Goal: Understand process/instructions

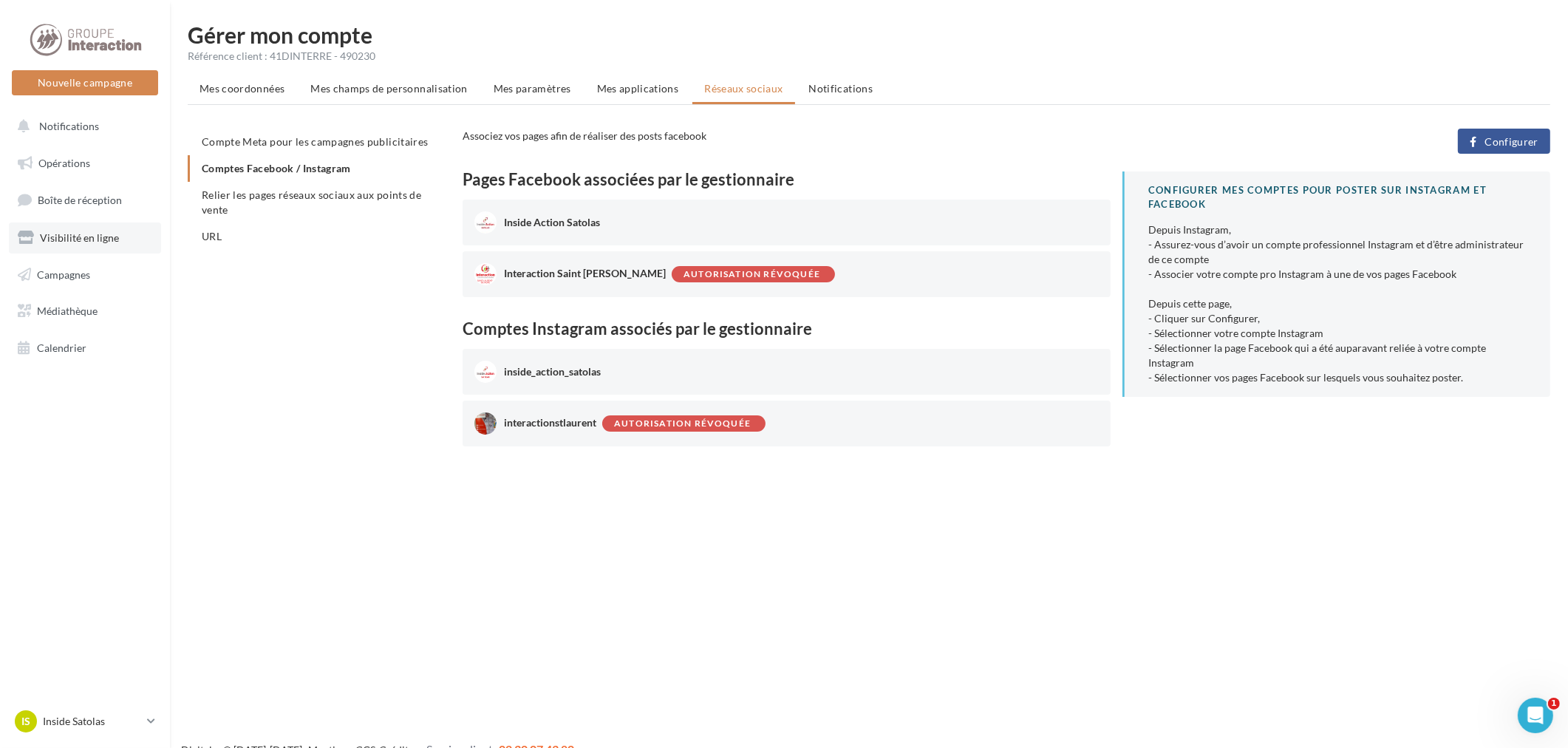
click at [87, 238] on span "Visibilité en ligne" at bounding box center [79, 237] width 79 height 13
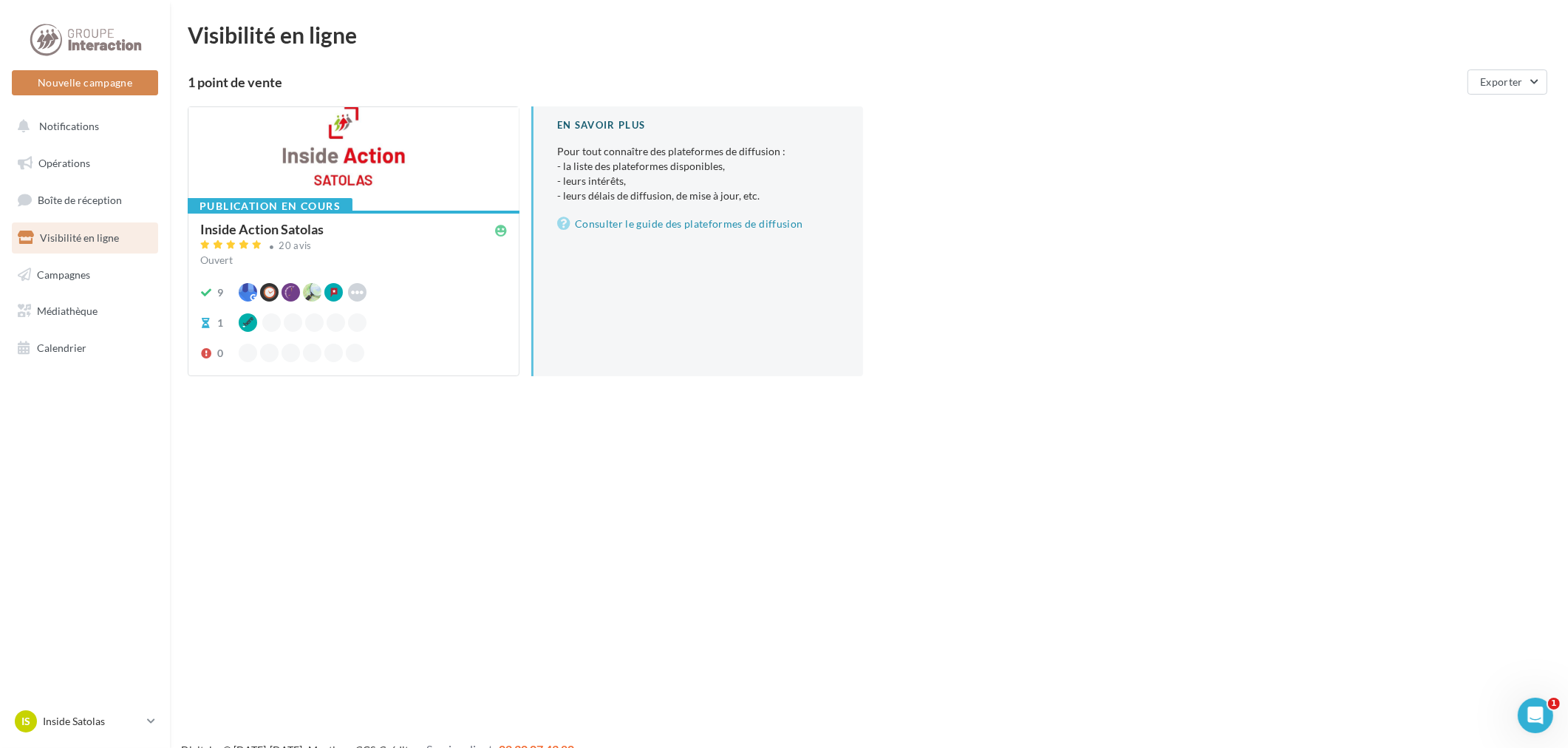
click at [373, 163] on div at bounding box center [354, 159] width 330 height 105
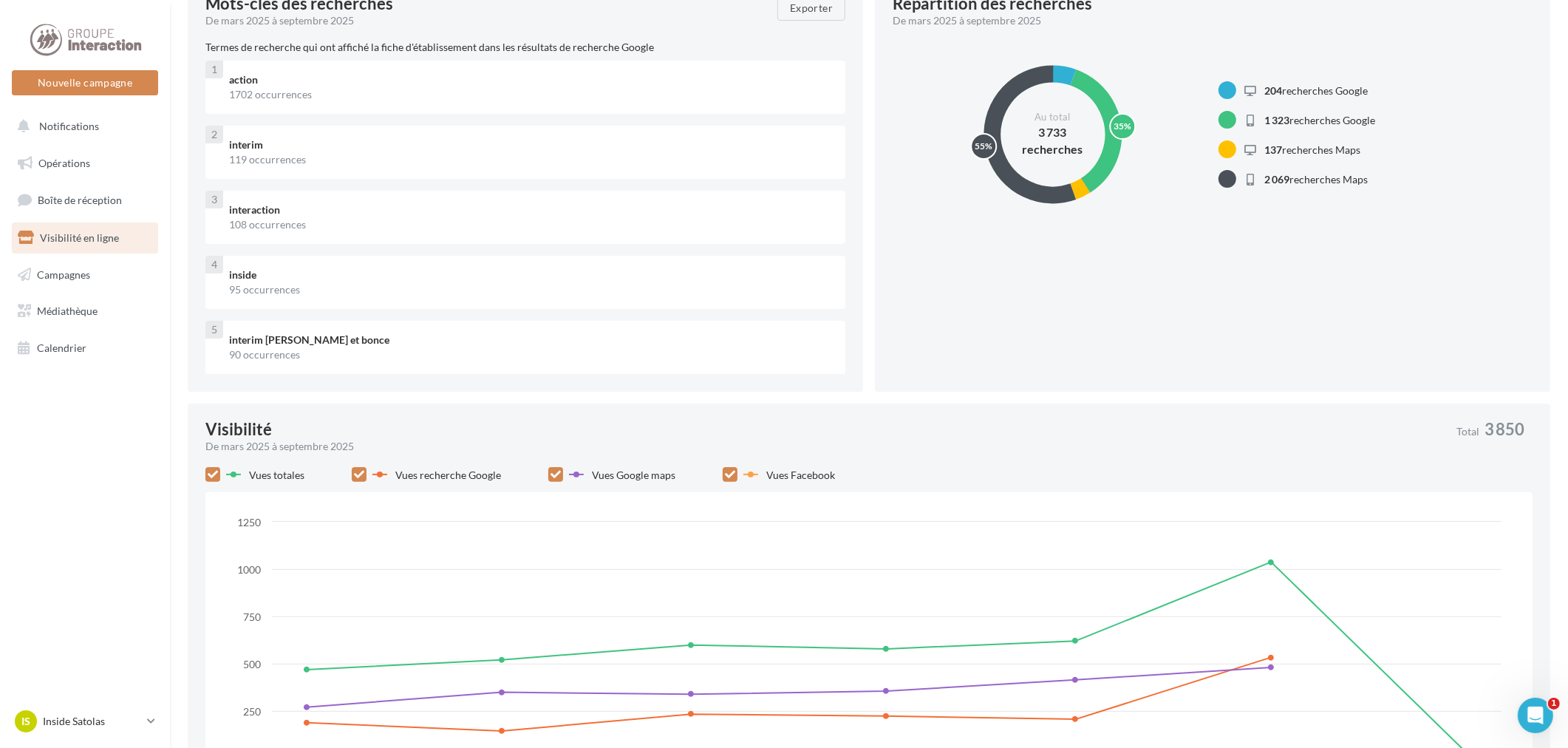
scroll to position [164, 0]
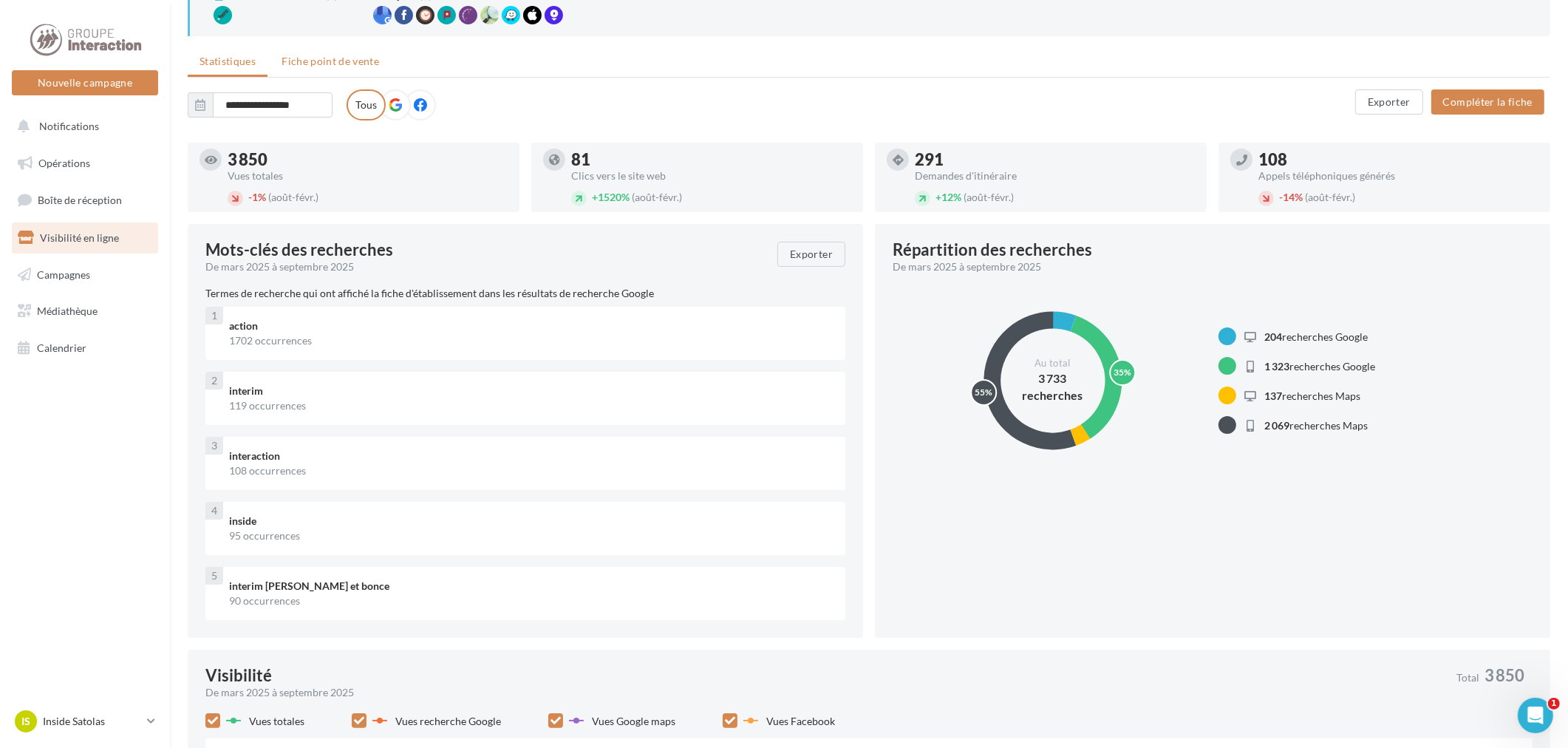
click at [339, 61] on span "Fiche point de vente" at bounding box center [330, 61] width 98 height 13
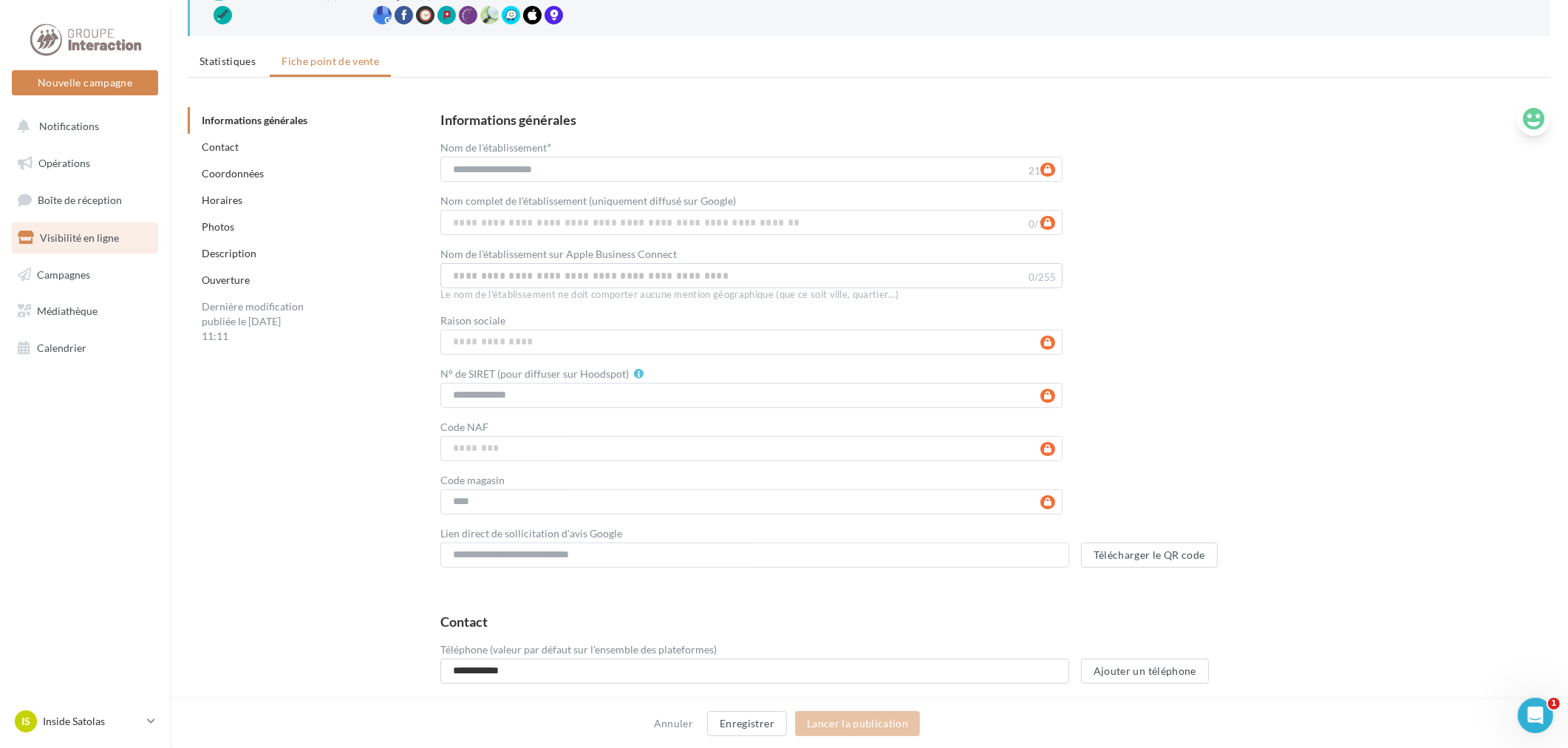
click at [1543, 116] on icon at bounding box center [1534, 119] width 22 height 22
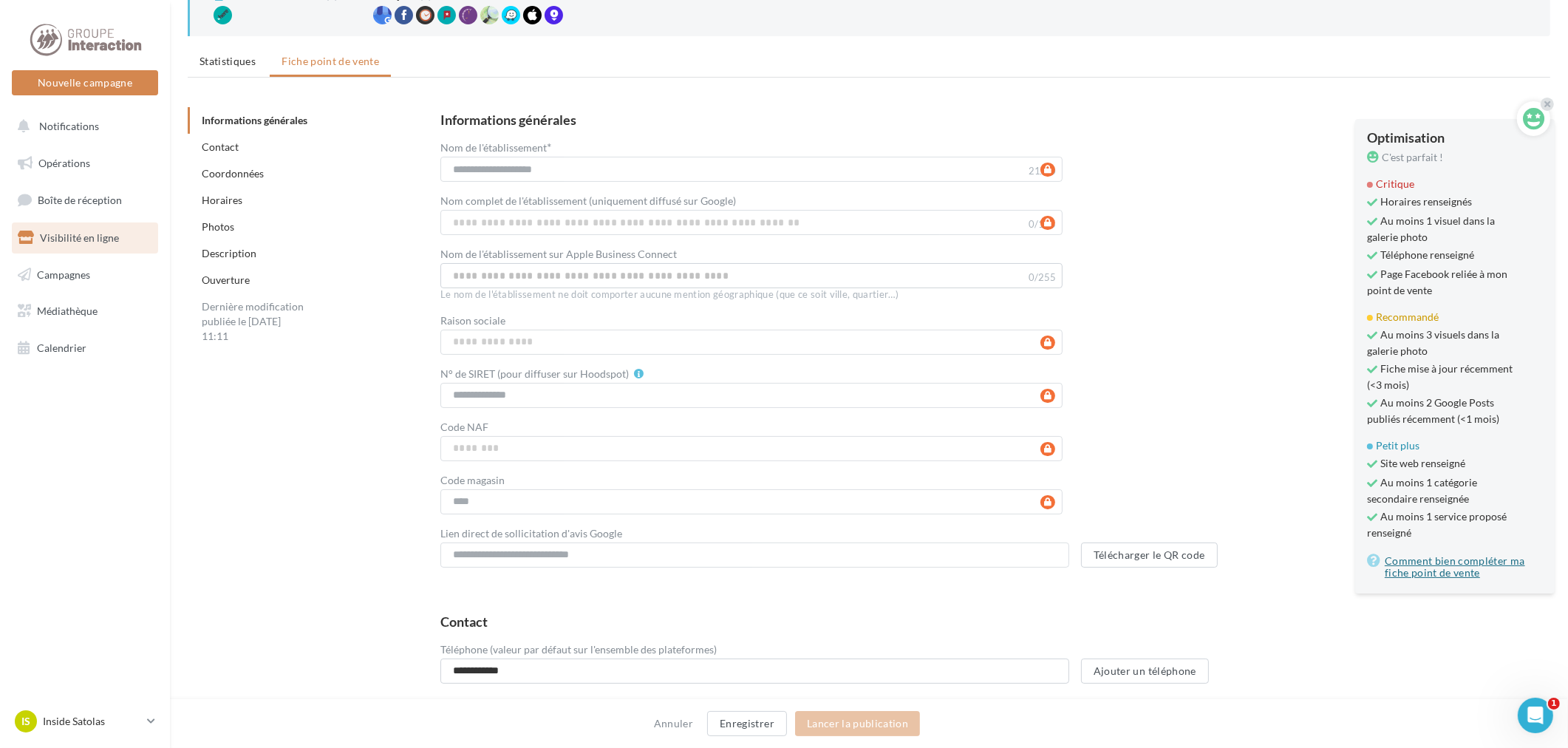
click at [1430, 562] on link "Comment bien compléter ma fiche point de vente" at bounding box center [1454, 567] width 176 height 30
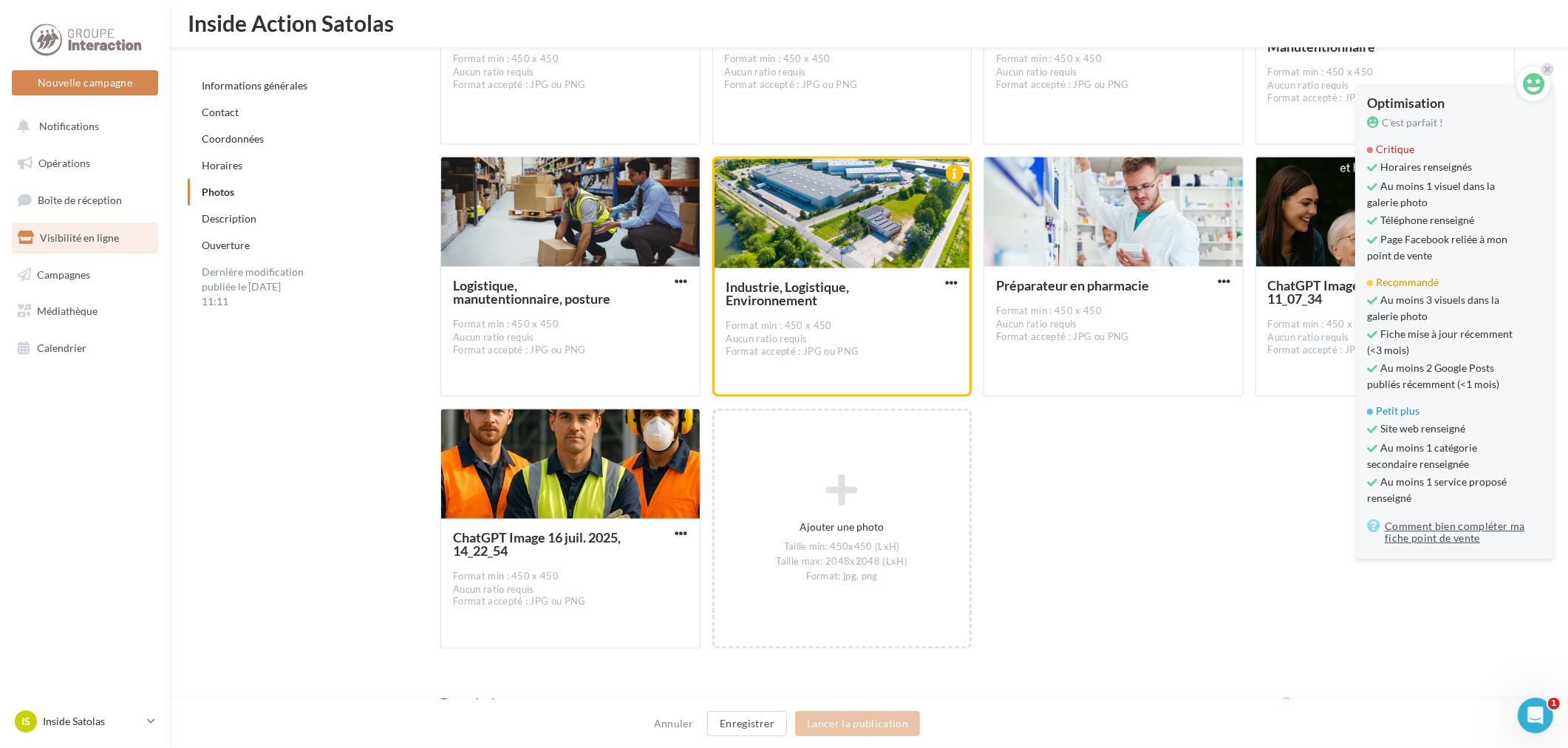
scroll to position [2955, 0]
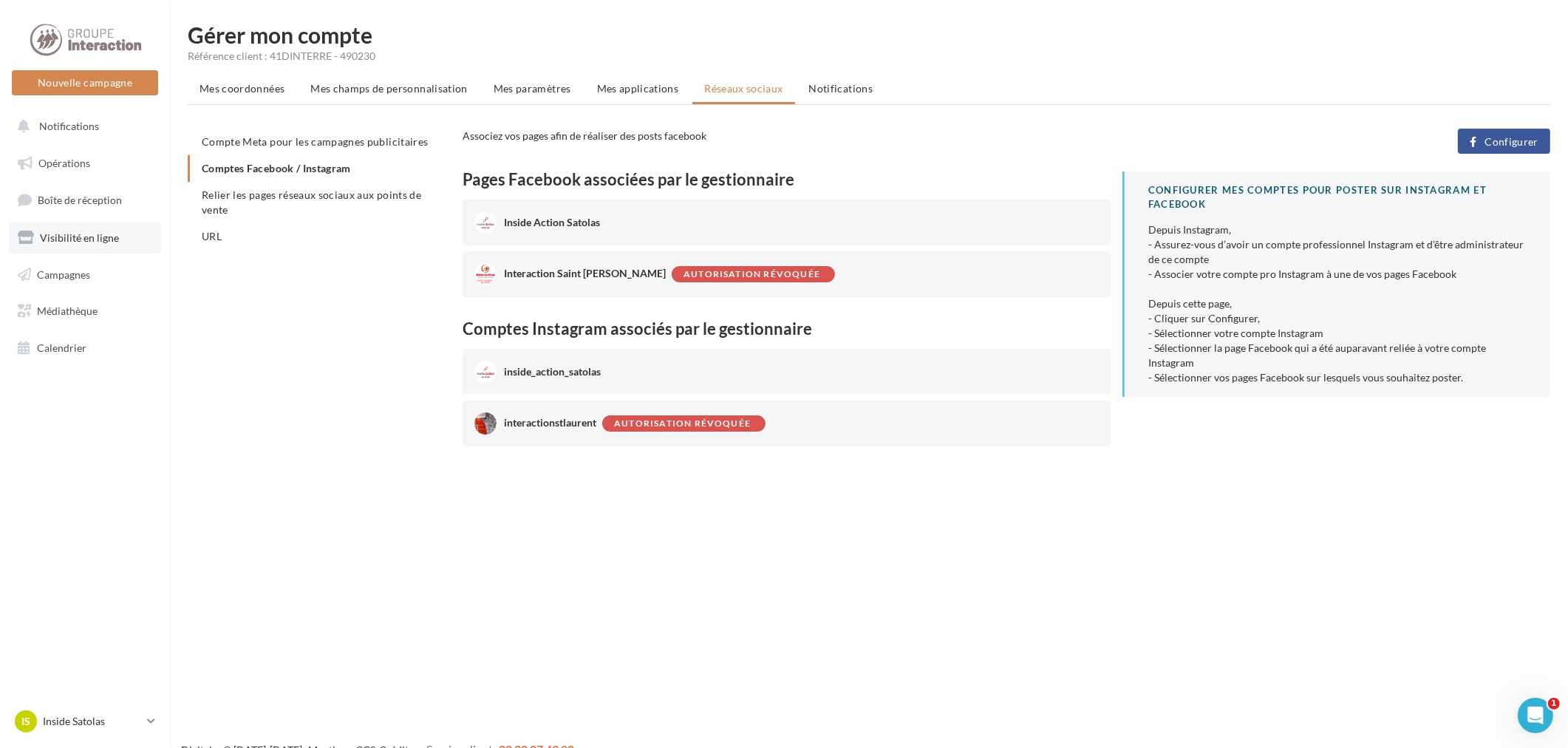
click at [93, 238] on span "Visibilité en ligne" at bounding box center [79, 237] width 79 height 13
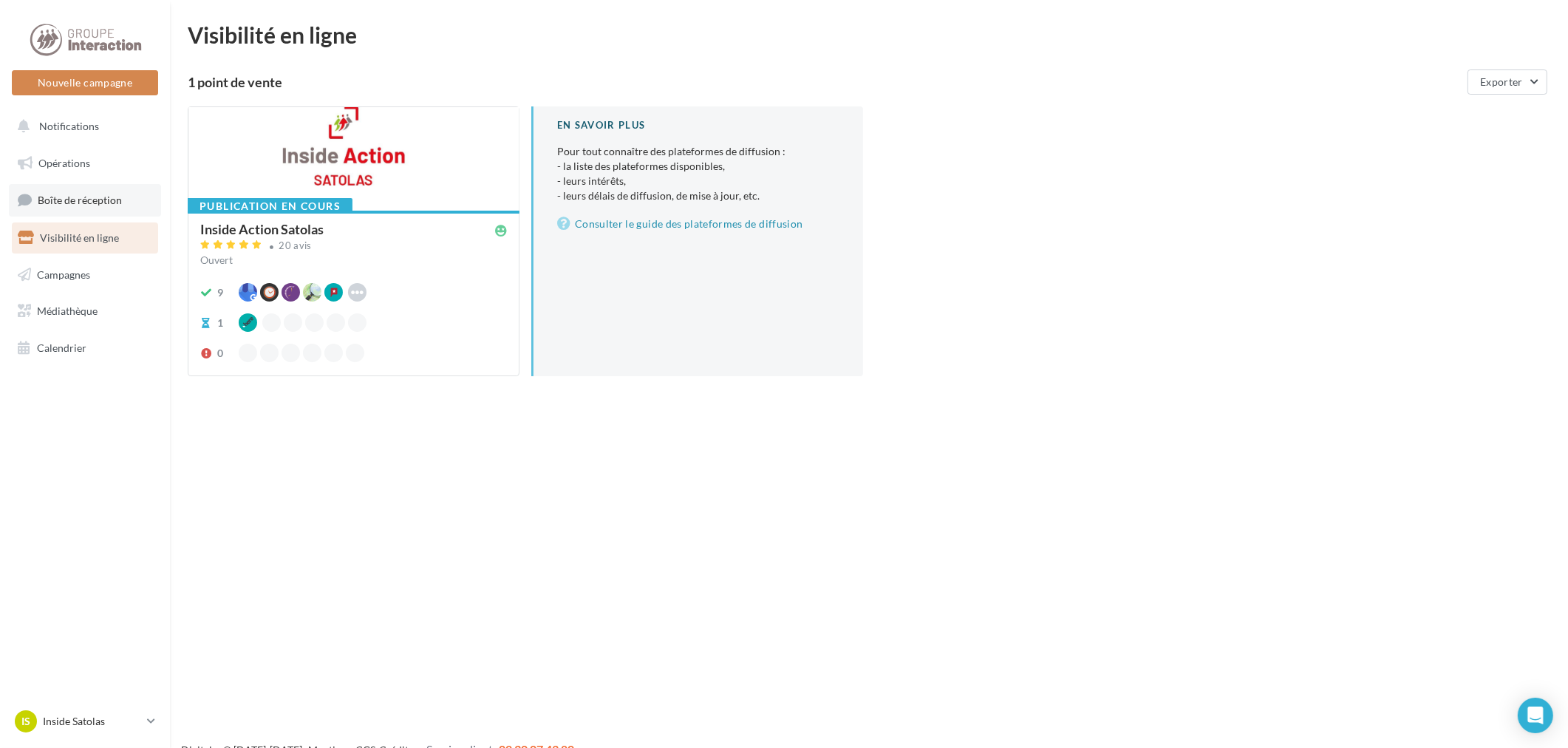
click at [101, 203] on span "Boîte de réception" at bounding box center [79, 200] width 84 height 13
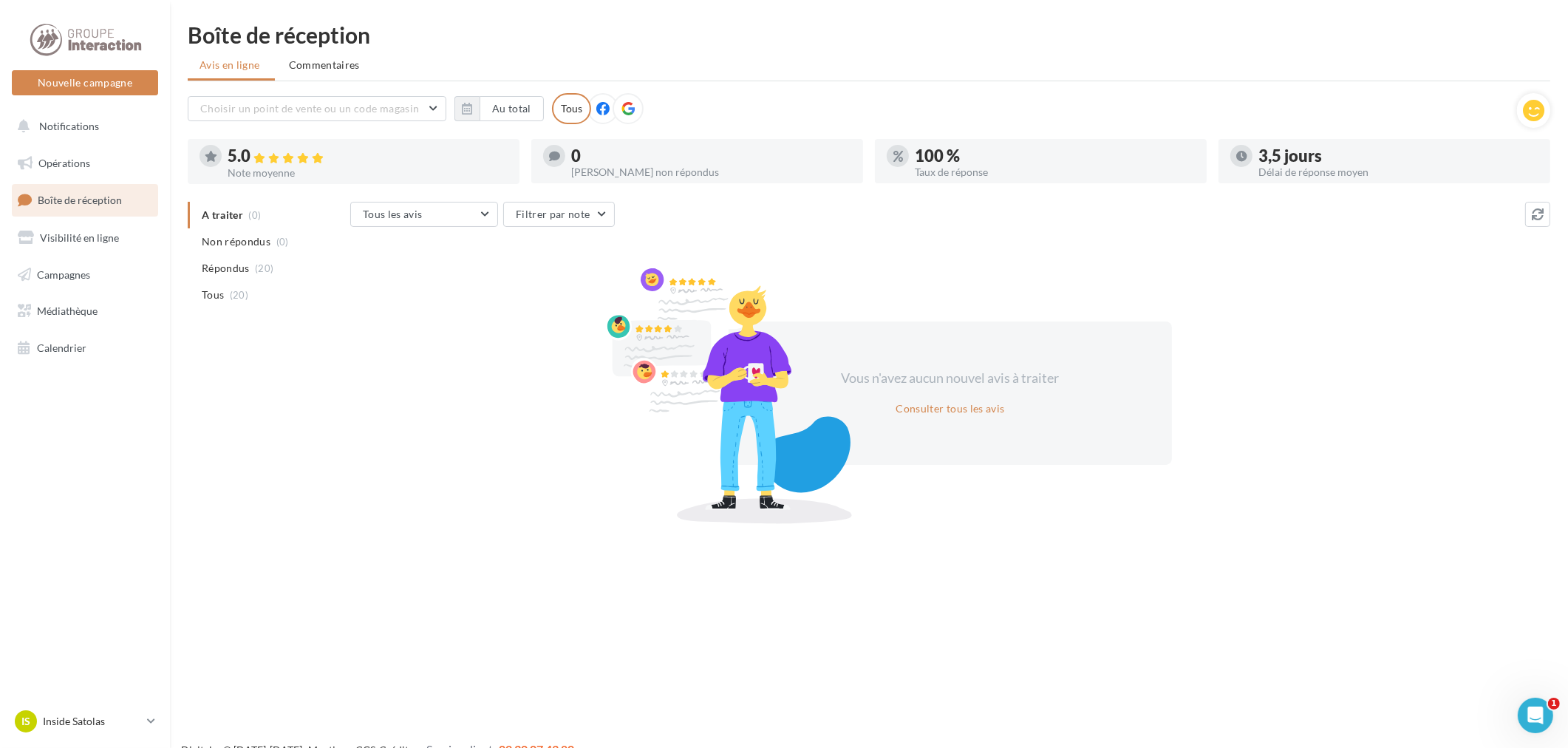
click at [623, 104] on icon at bounding box center [628, 108] width 13 height 13
click at [74, 721] on p "Inside Satolas" at bounding box center [91, 721] width 98 height 15
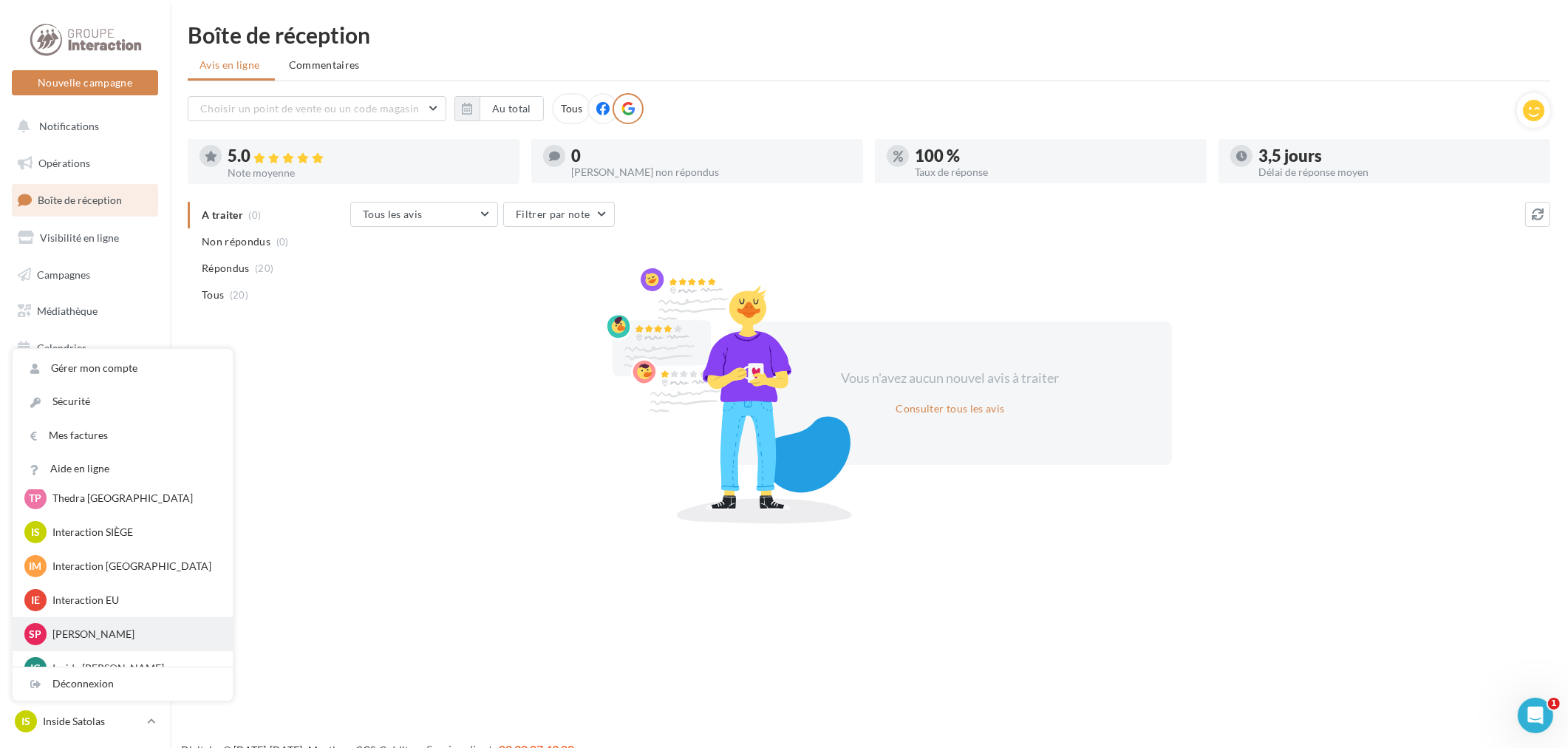
scroll to position [164, 0]
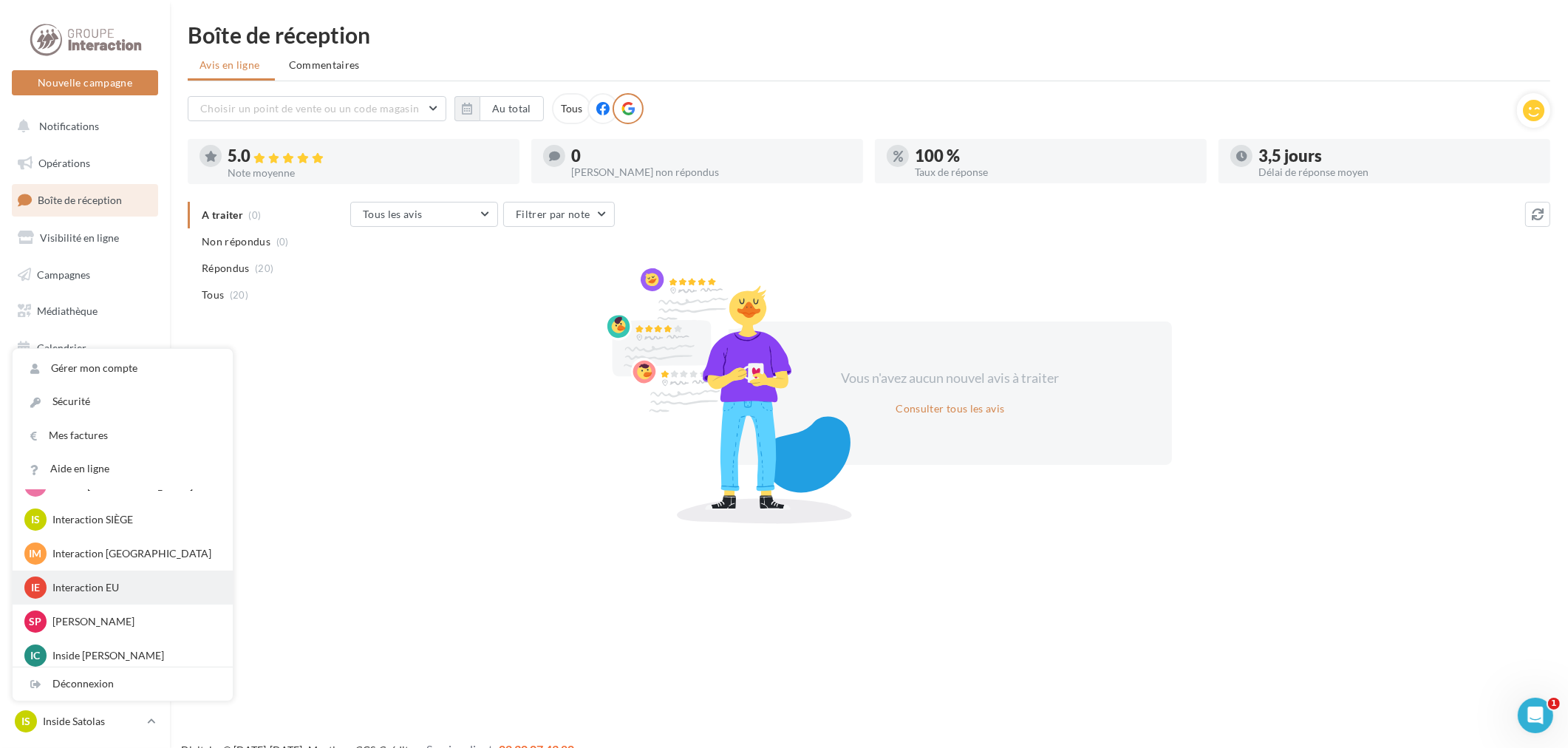
click at [115, 587] on p "Interaction EU" at bounding box center [134, 587] width 163 height 15
